Goal: Transaction & Acquisition: Purchase product/service

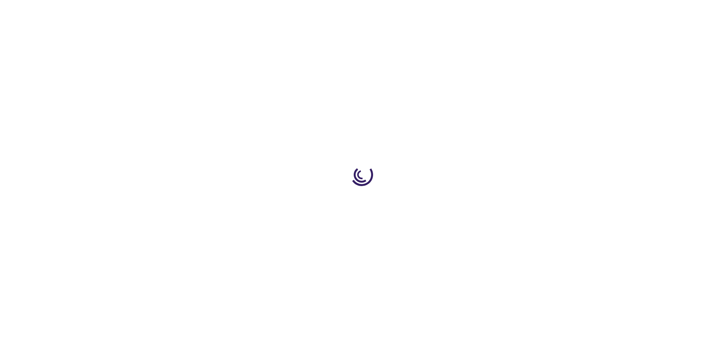
type input "0"
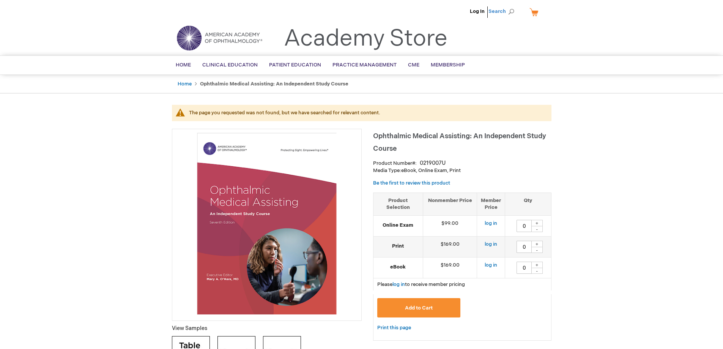
click at [498, 11] on span "Search" at bounding box center [503, 11] width 29 height 15
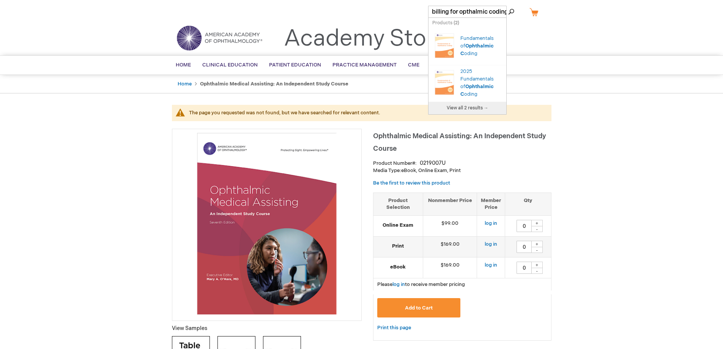
scroll to position [0, 4]
type input "billing for opthalmic coding"
click at [508, 6] on button "Search" at bounding box center [511, 12] width 6 height 12
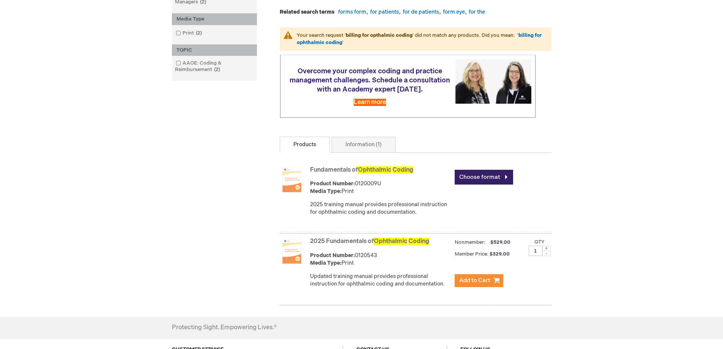
scroll to position [190, 0]
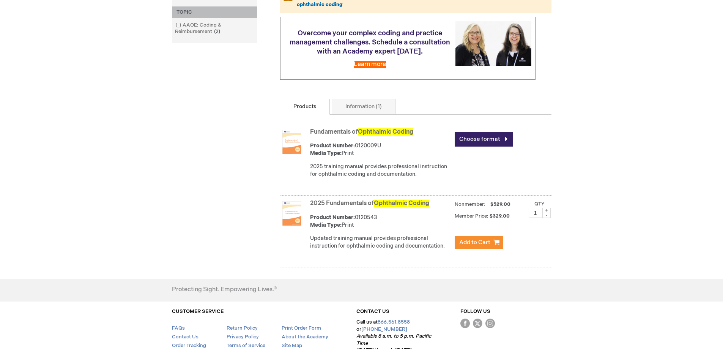
click at [323, 207] on link "2025 Fundamentals of Ophthalmic Coding" at bounding box center [369, 203] width 119 height 7
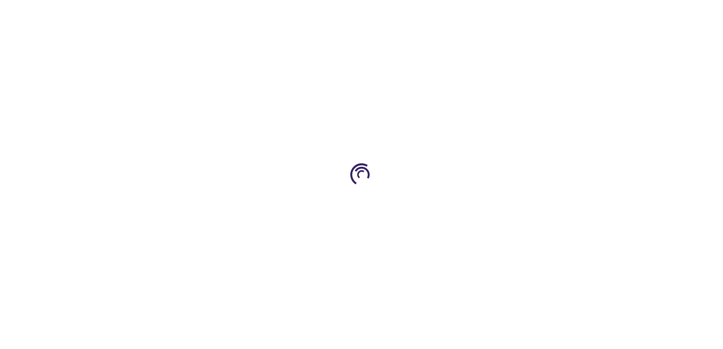
type input "0"
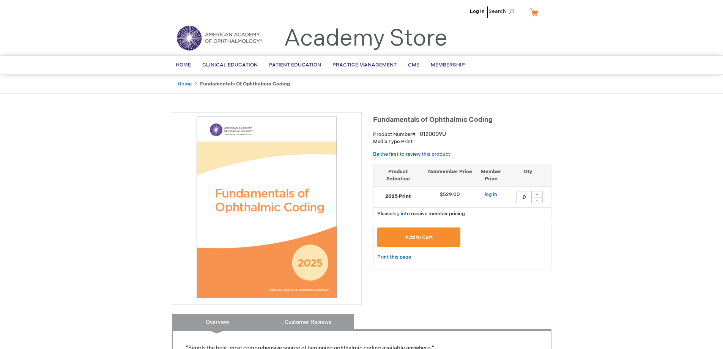
click at [309, 320] on link "Customer Reviews" at bounding box center [308, 321] width 91 height 15
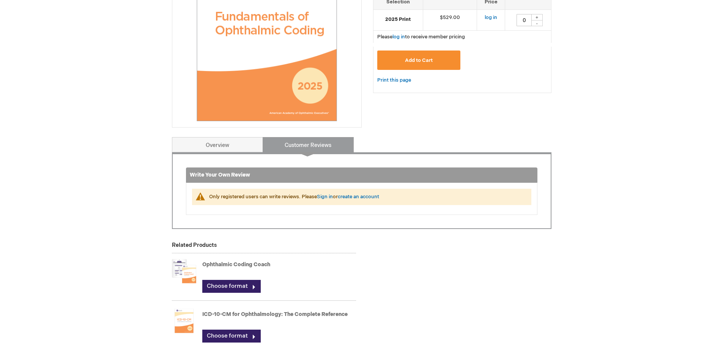
scroll to position [273, 0]
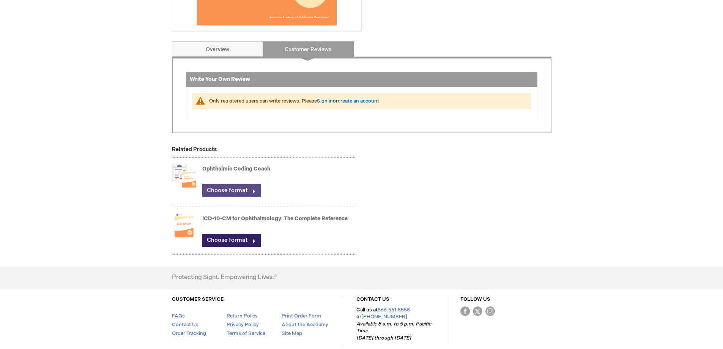
click at [223, 192] on link "Choose format" at bounding box center [231, 190] width 58 height 13
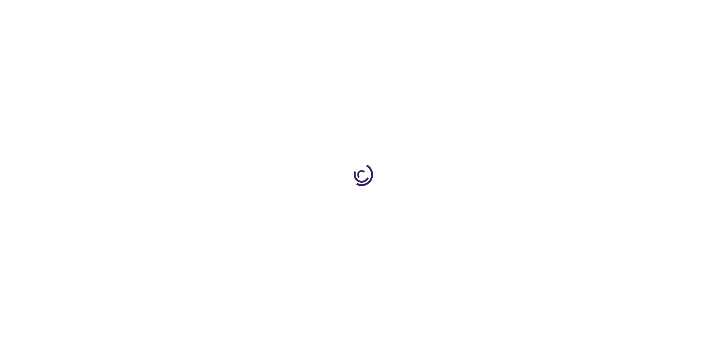
type input "0"
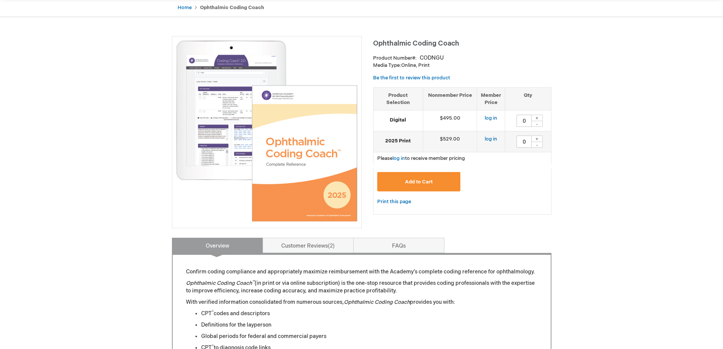
scroll to position [76, 0]
